Goal: Navigation & Orientation: Find specific page/section

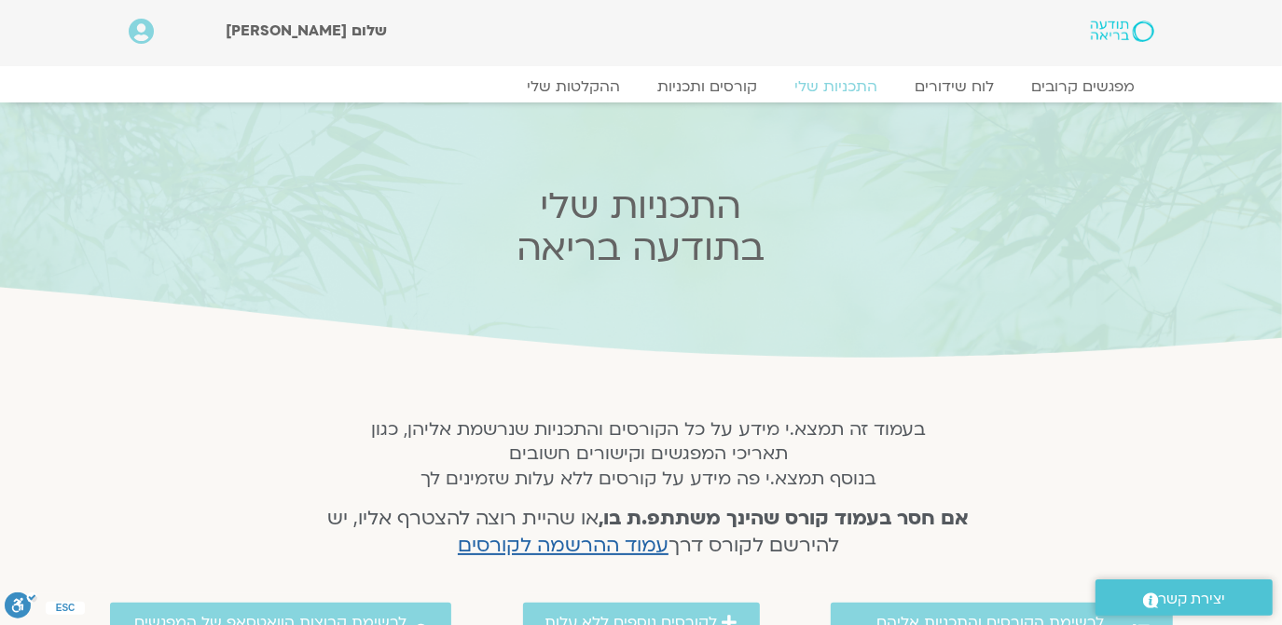
click at [1085, 71] on div "מפגשים קרובים לוח שידורים התכניות שלי קורסים ותכניות ההקלטות שלי מפגשים קרובים …" at bounding box center [641, 84] width 1063 height 36
click at [1080, 85] on link "מפגשים קרובים" at bounding box center [1082, 87] width 169 height 22
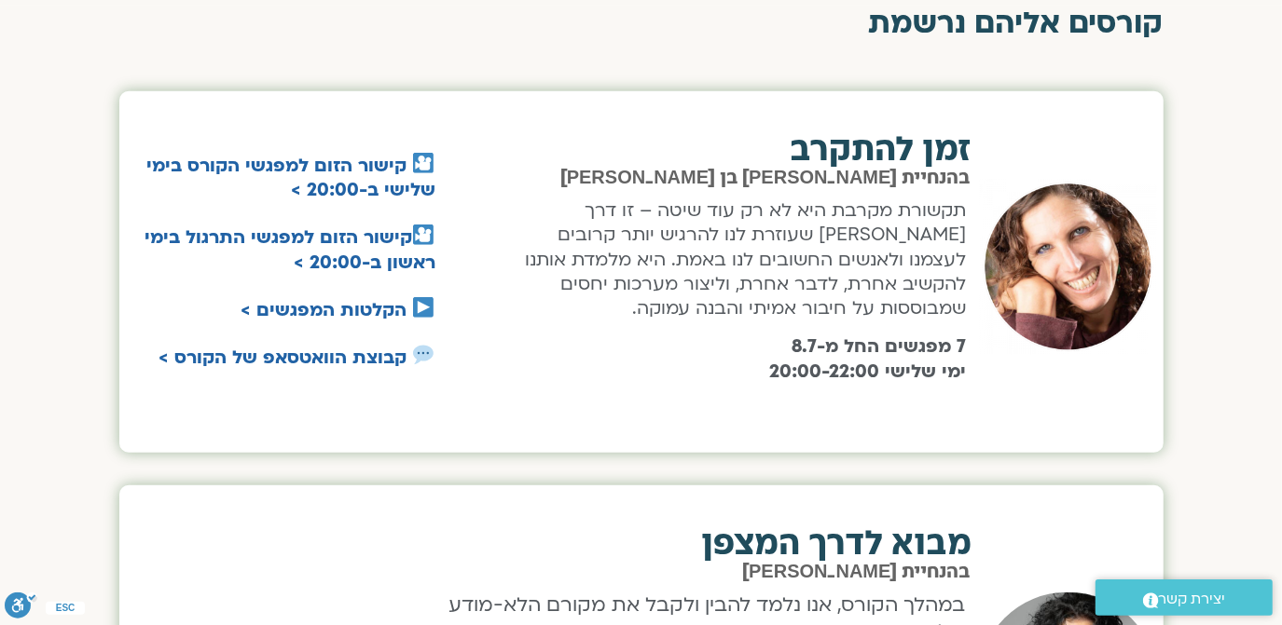
scroll to position [825, 0]
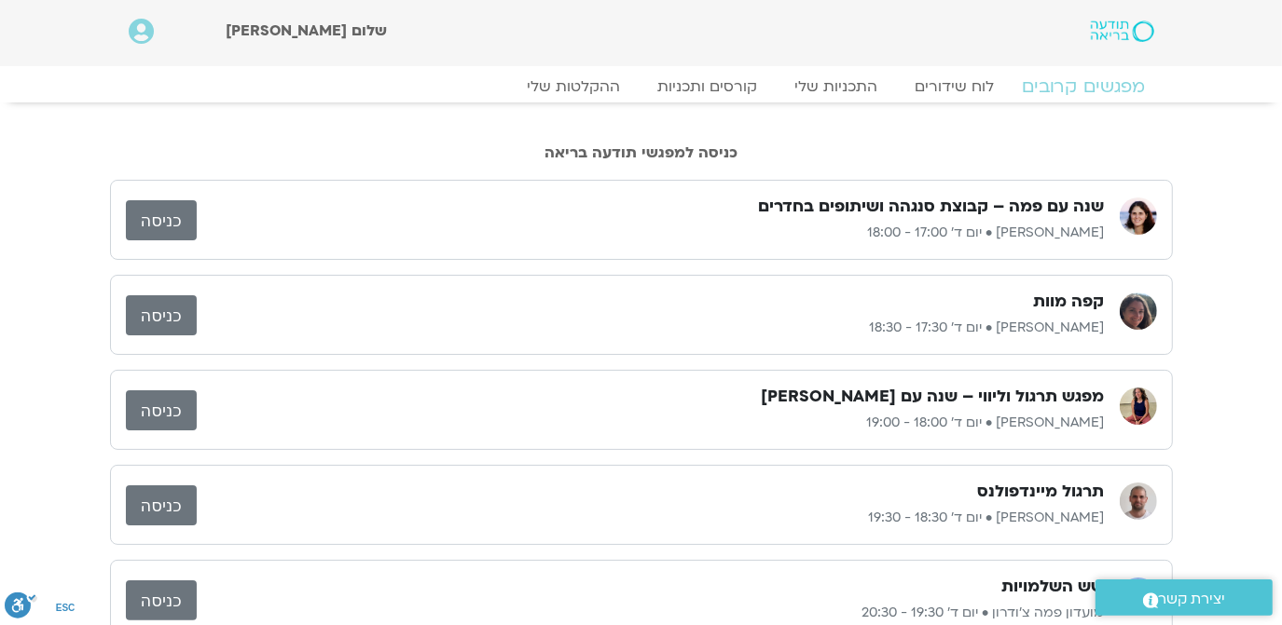
click at [1093, 94] on link "מפגשים קרובים" at bounding box center [1082, 87] width 169 height 22
